Goal: Find specific page/section: Find specific page/section

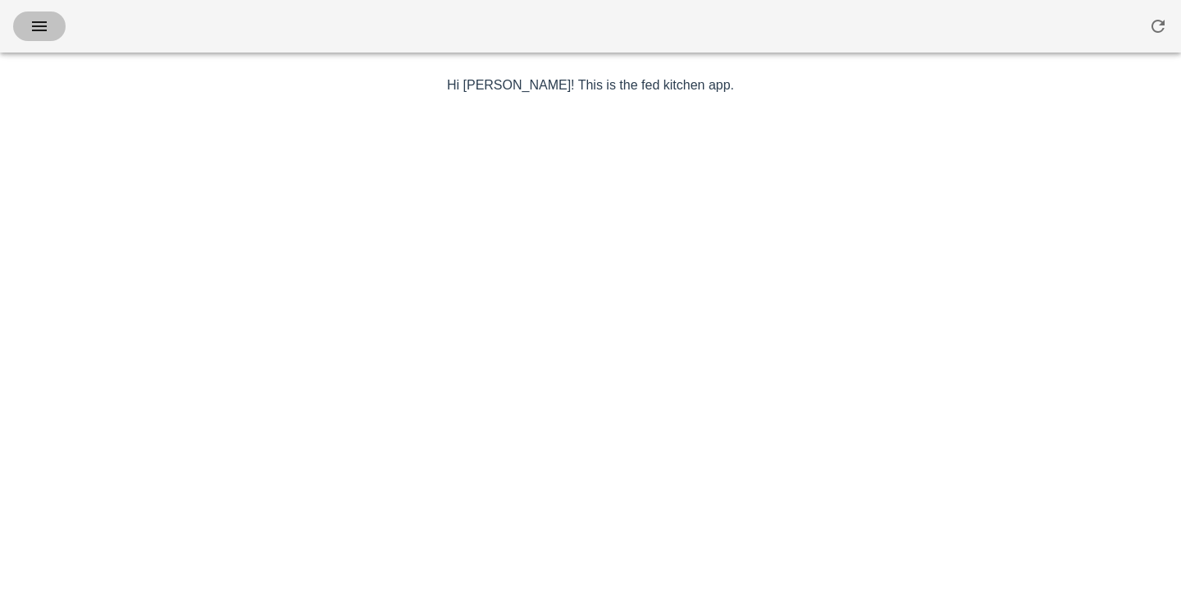
click at [51, 25] on span "button" at bounding box center [39, 26] width 26 height 20
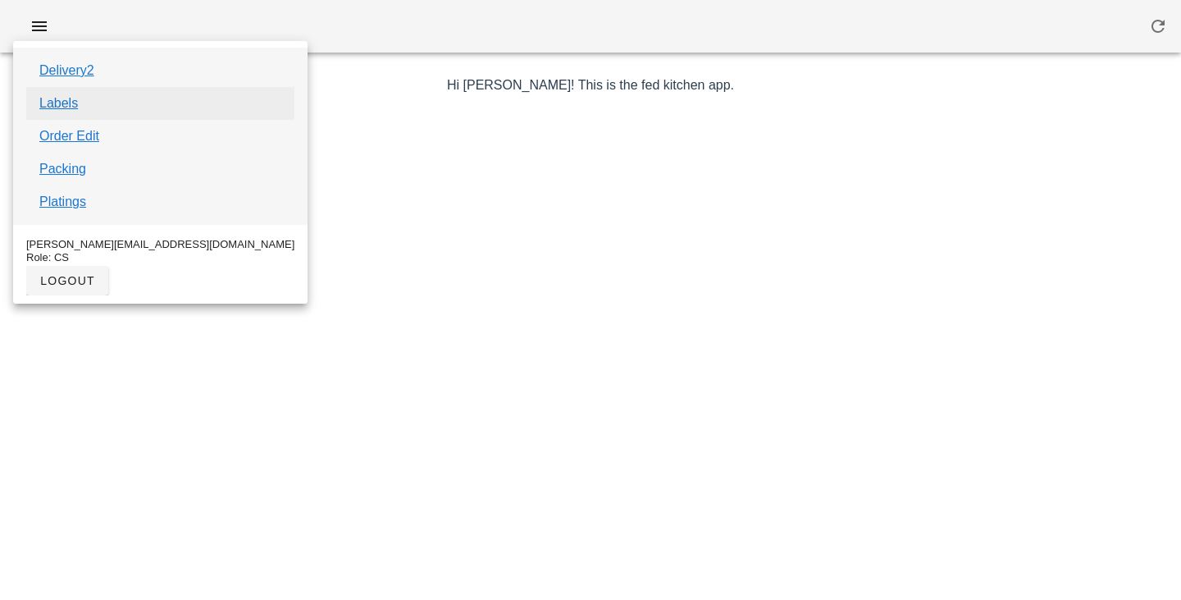
click at [71, 97] on link "Labels" at bounding box center [58, 104] width 39 height 20
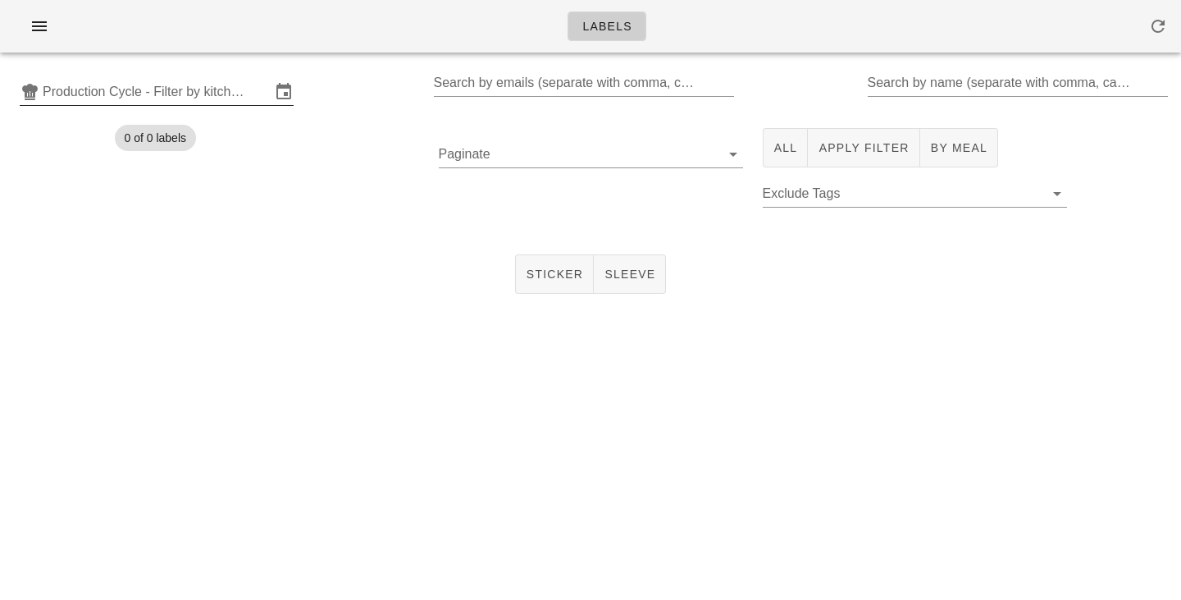
click at [116, 88] on input "Production Cycle - Filter by kitchen production schedules" at bounding box center [157, 92] width 228 height 26
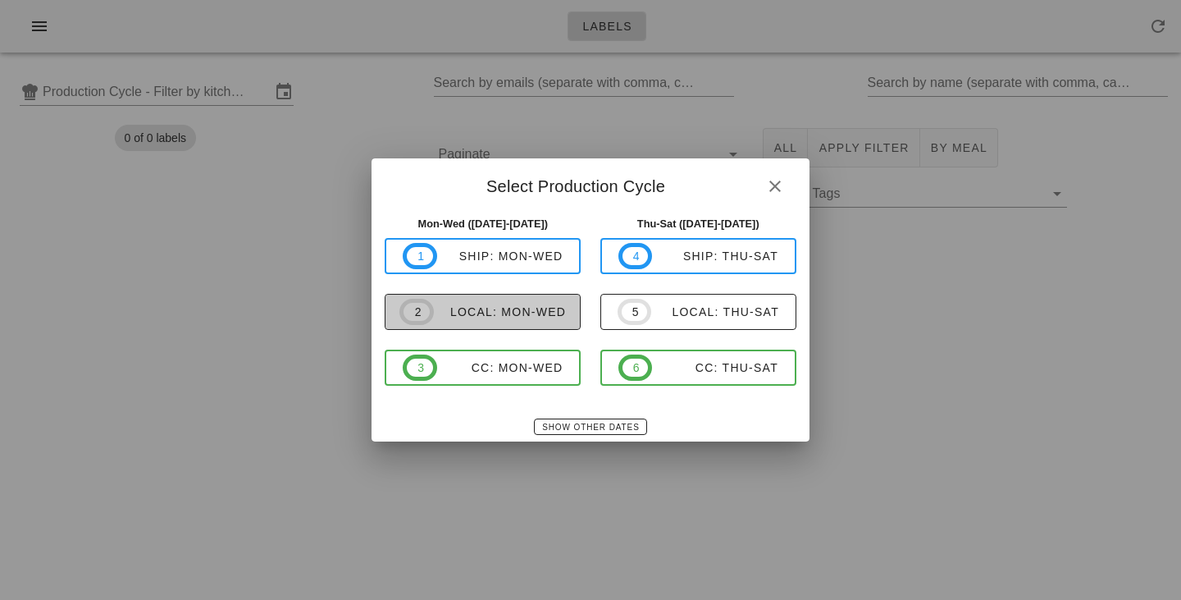
click at [445, 308] on div "local: Mon-Wed" at bounding box center [500, 311] width 132 height 13
type input "local: Mon-Wed ([DATE]-[DATE])"
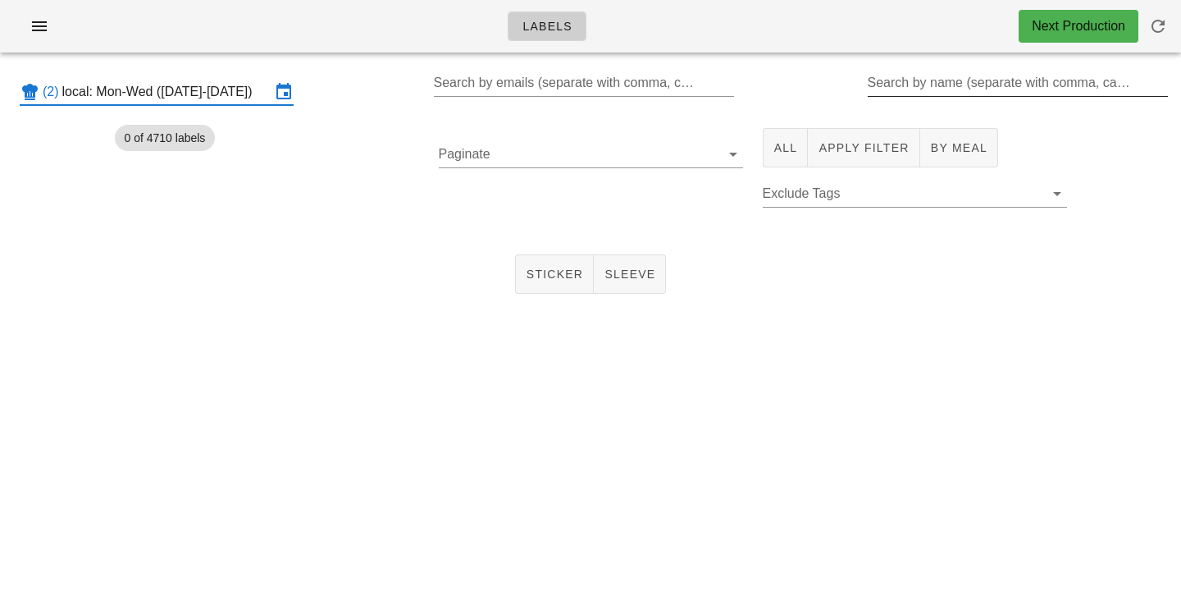
click at [919, 83] on input "Search by name (separate with comma, can be partial)" at bounding box center [1017, 83] width 298 height 26
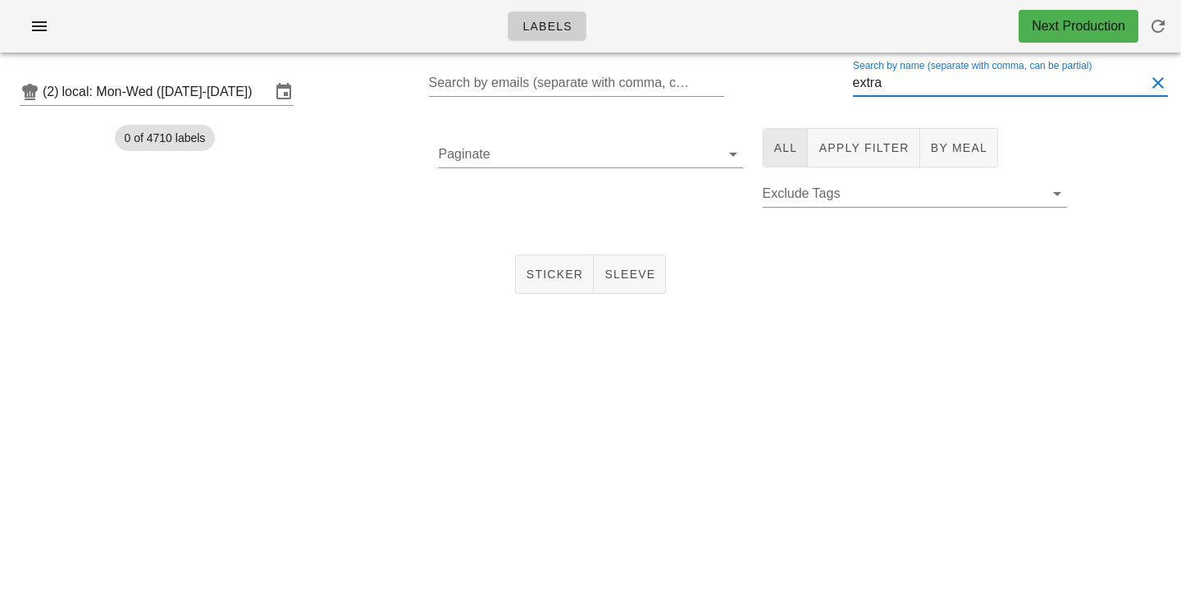
type input "extra"
click at [772, 154] on button "All" at bounding box center [786, 147] width 46 height 39
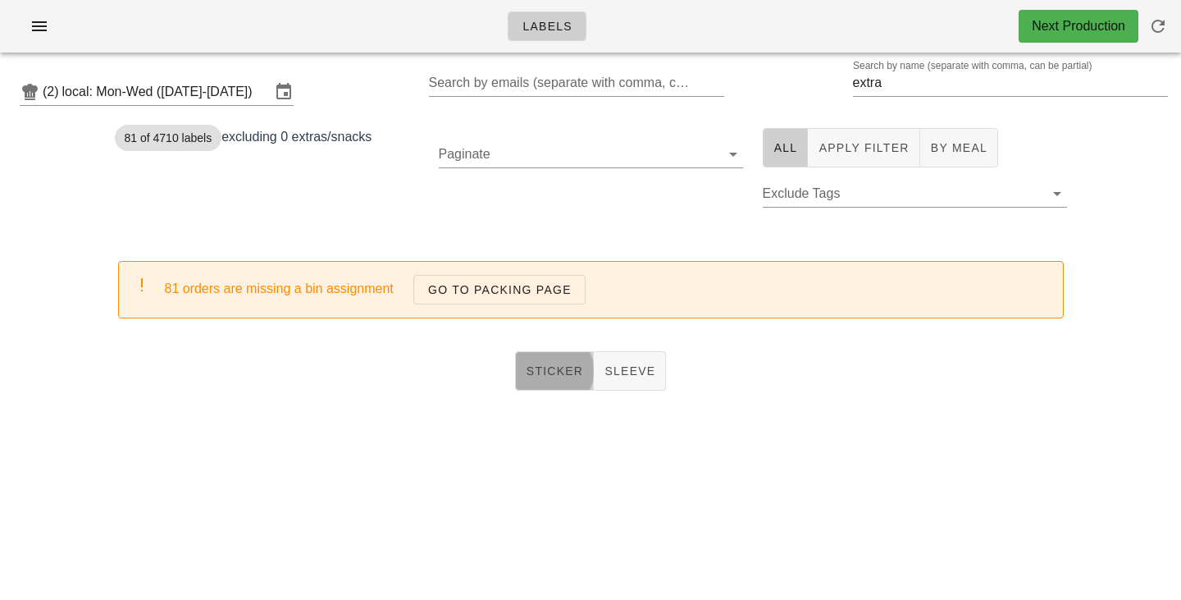
click at [558, 385] on button "Sticker" at bounding box center [555, 370] width 80 height 39
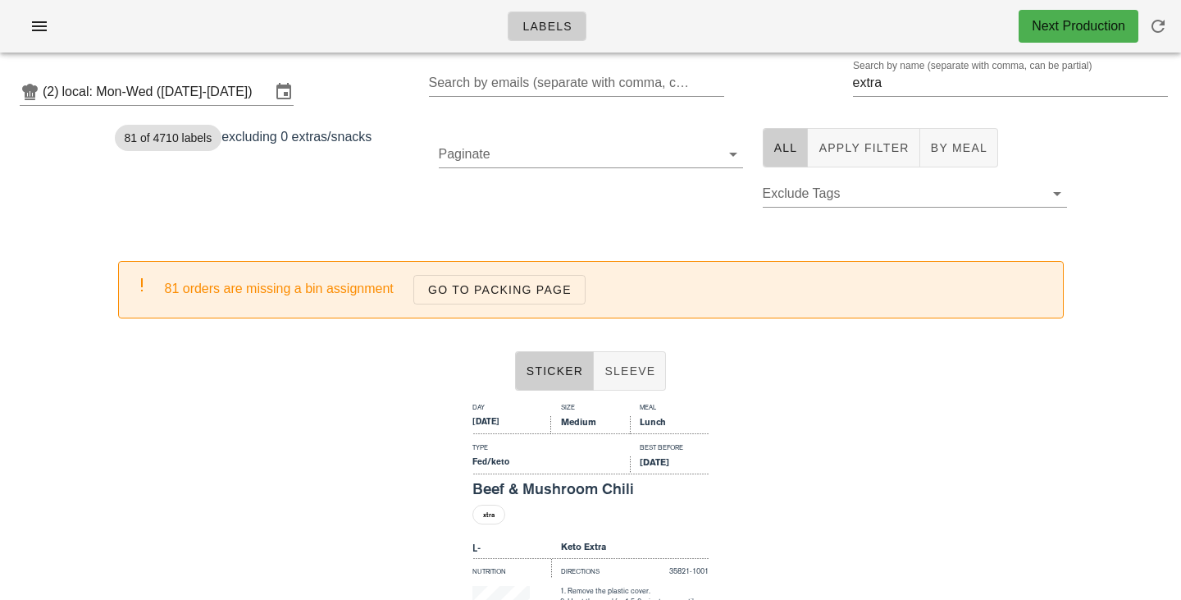
click at [368, 206] on div "81 of 4710 labels excluding 0 extras/snacks" at bounding box center [267, 176] width 324 height 117
click at [362, 194] on div "81 of 4710 labels excluding 0 extras/snacks" at bounding box center [267, 176] width 324 height 117
click at [240, 172] on div "81 of 4710 labels excluding 0 extras/snacks" at bounding box center [267, 176] width 324 height 117
